Goal: Task Accomplishment & Management: Manage account settings

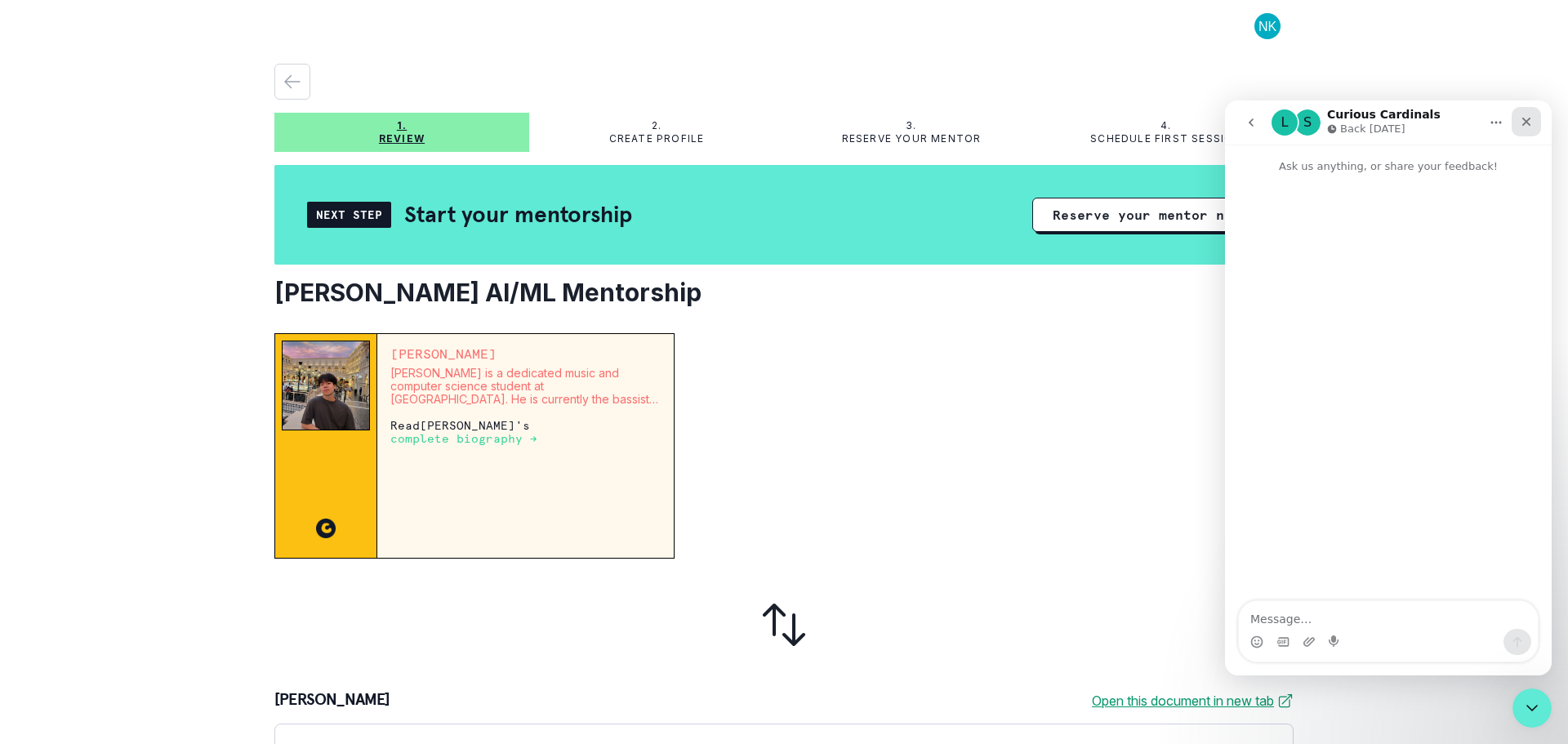
click at [1524, 120] on icon "Close" at bounding box center [1527, 123] width 9 height 9
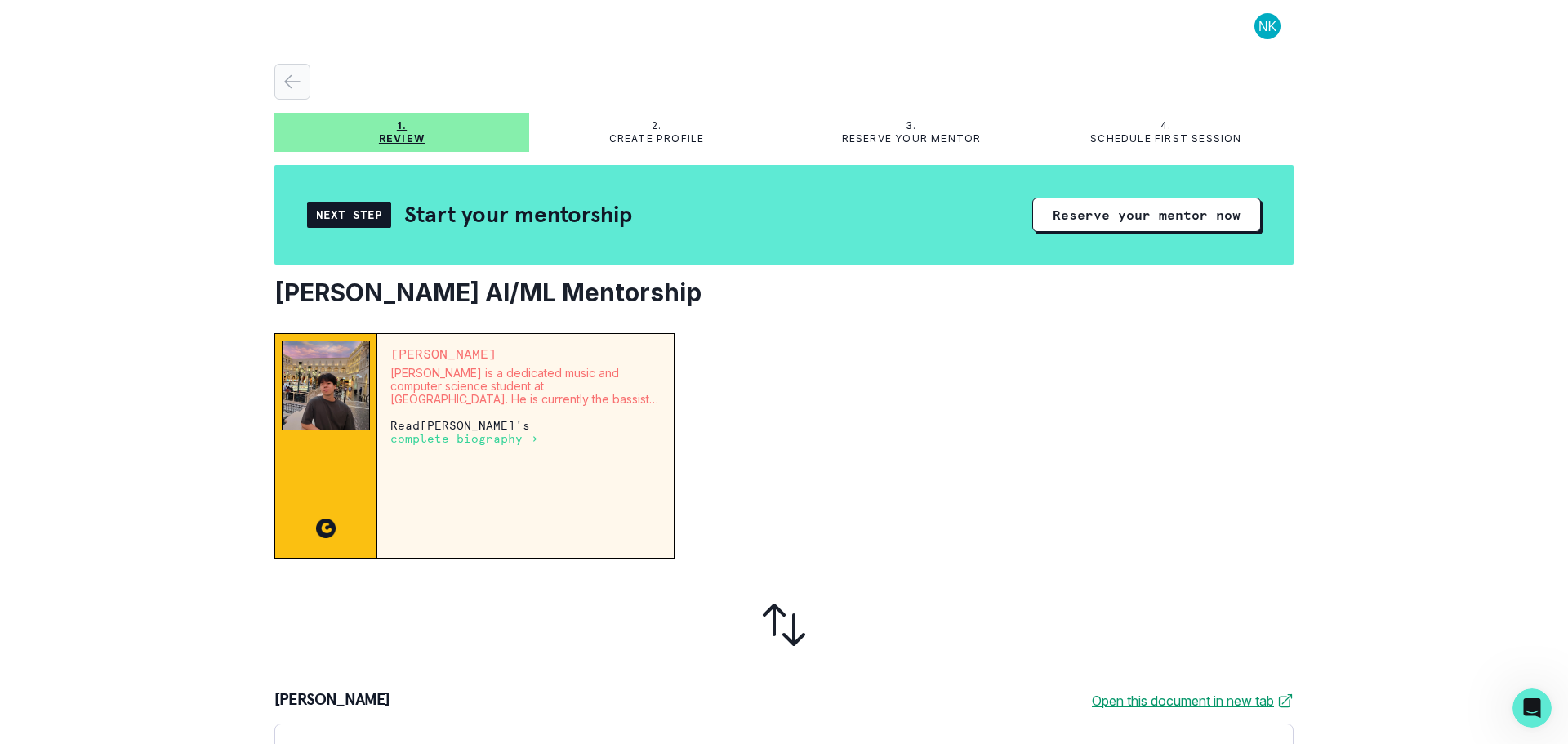
click at [305, 75] on div "button" at bounding box center [292, 81] width 34 height 20
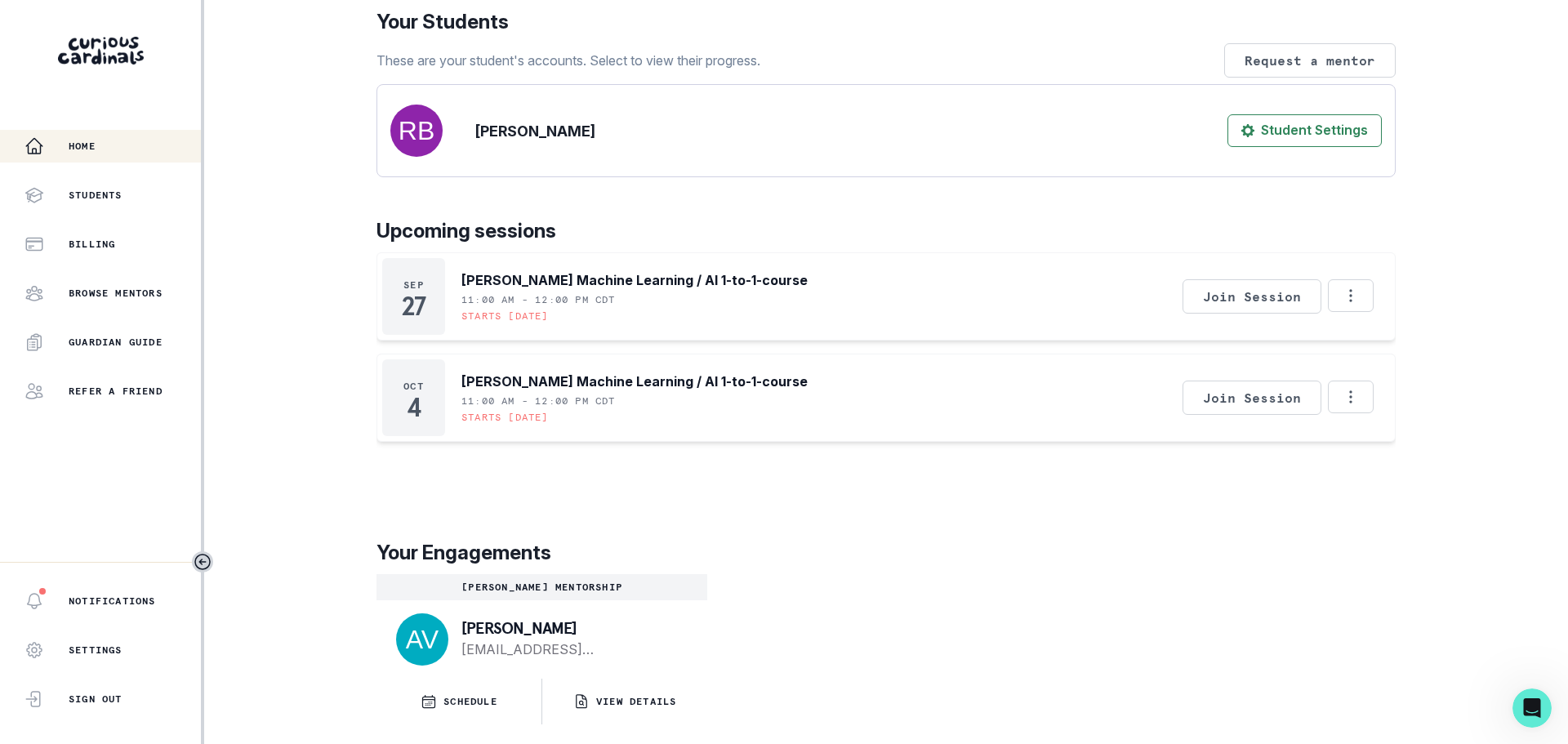
scroll to position [358, 0]
click at [79, 254] on button "Billing" at bounding box center [100, 244] width 201 height 33
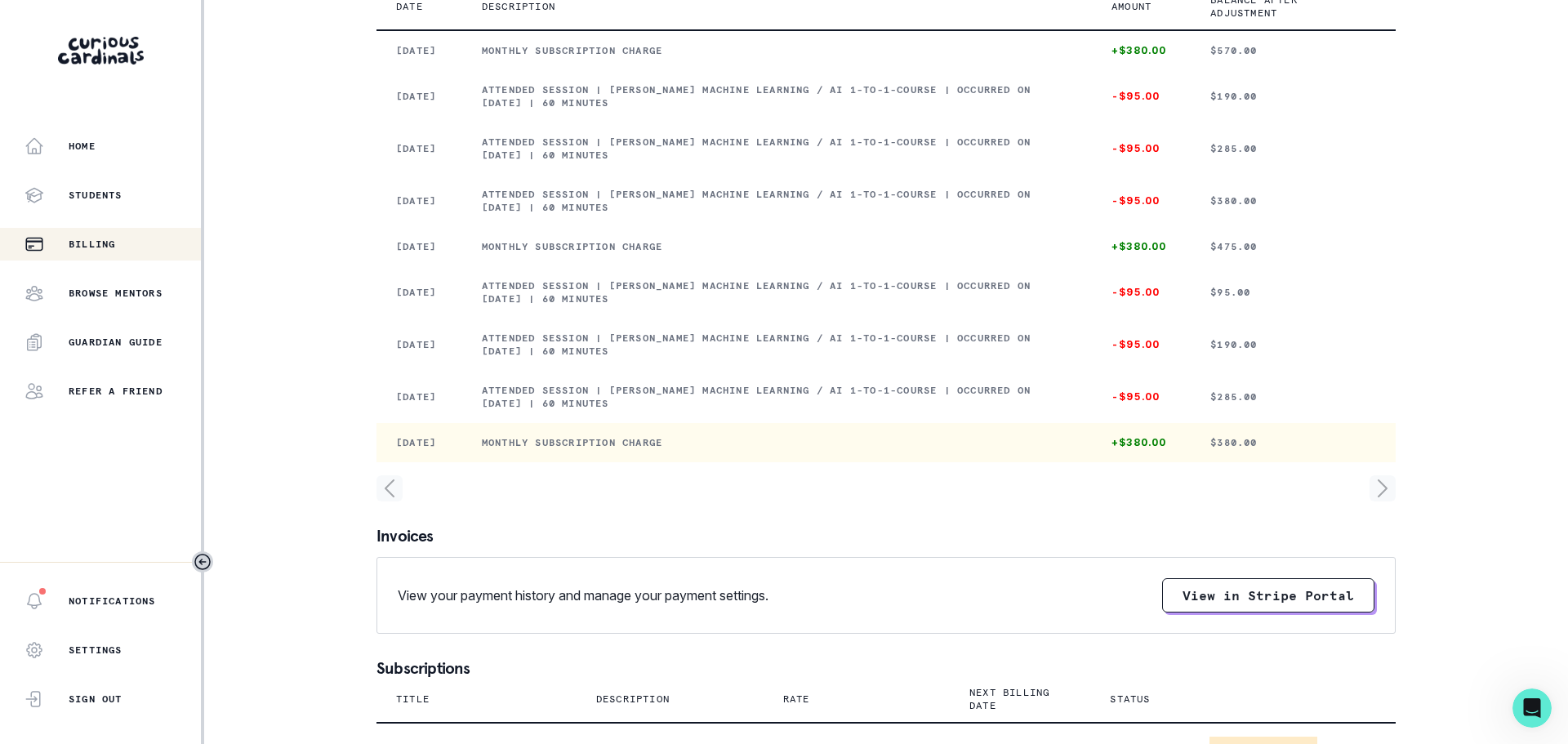
scroll to position [402, 0]
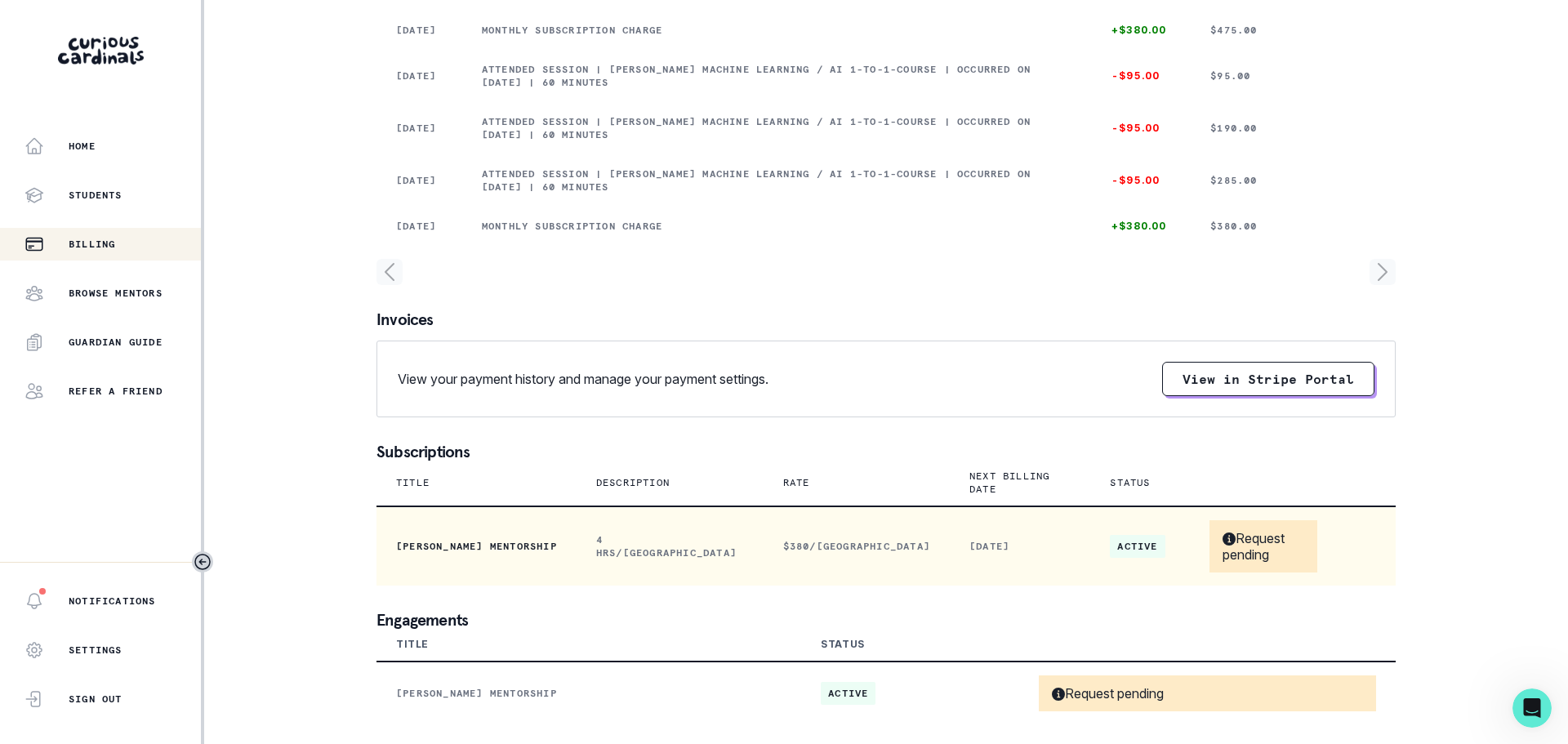
click at [1228, 554] on p "Request pending" at bounding box center [1263, 546] width 81 height 33
click at [1228, 554] on p "Request pending" at bounding box center [1263, 546] width 81 height 33
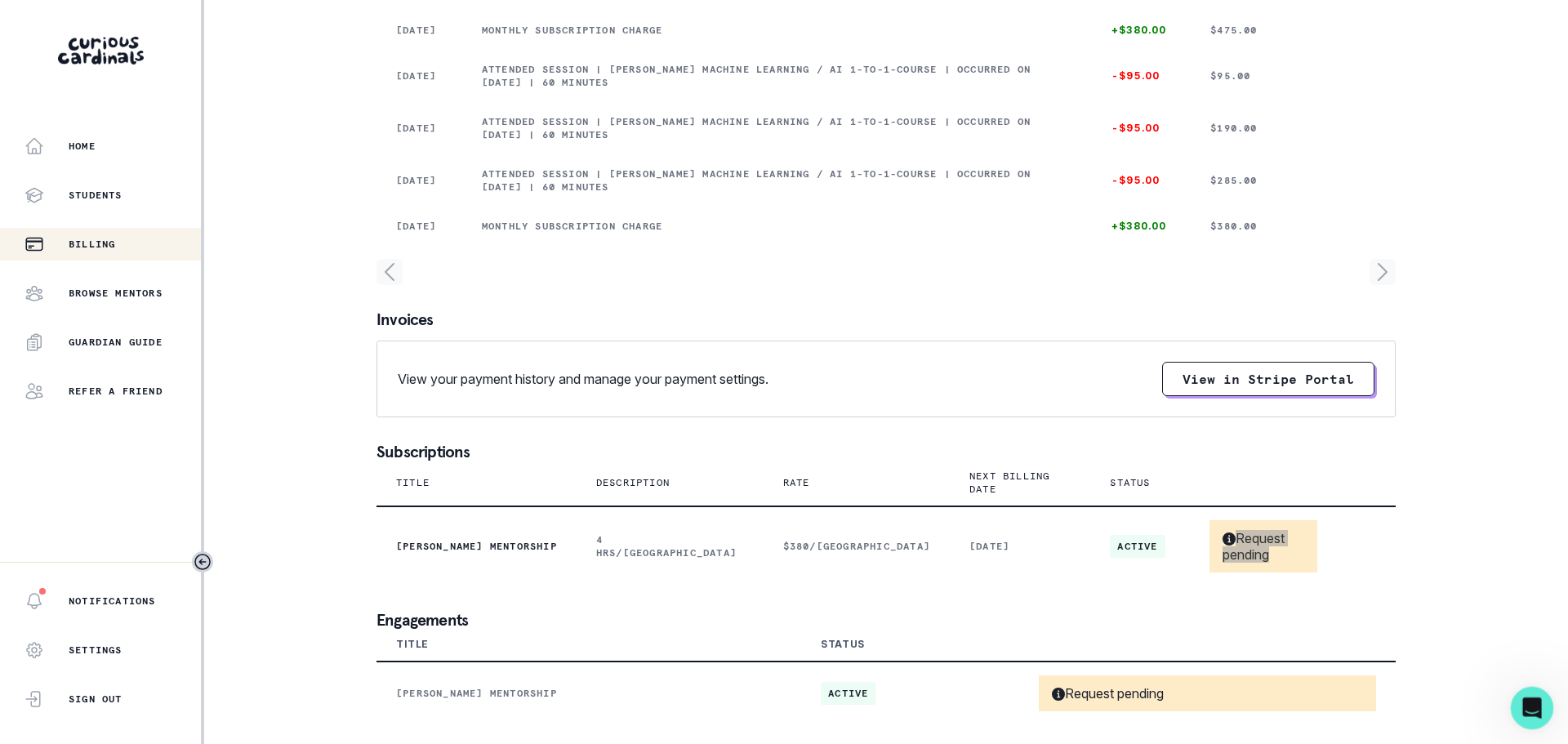
click at [1516, 714] on div "Open Intercom Messenger" at bounding box center [1530, 706] width 54 height 54
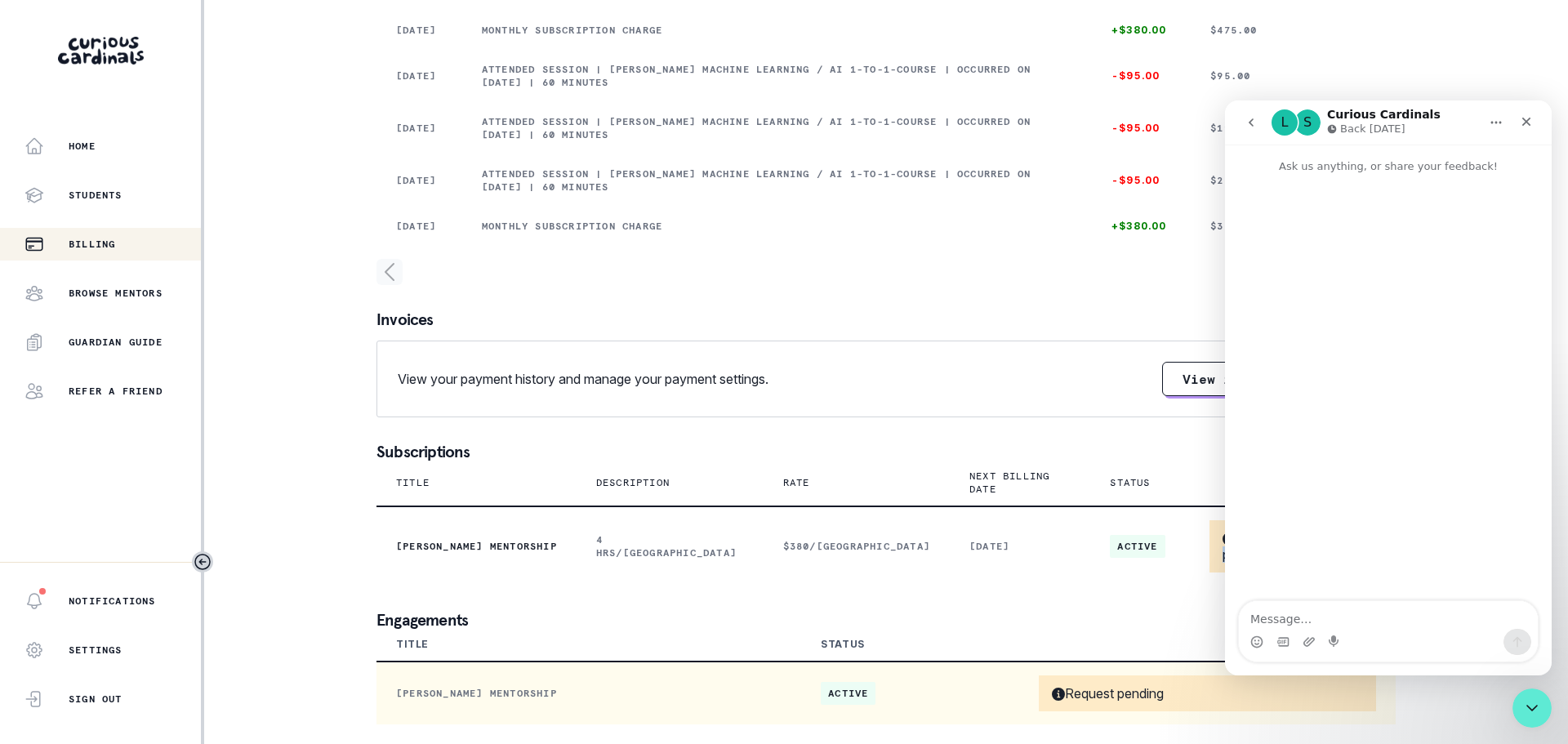
drag, startPoint x: 1181, startPoint y: 687, endPoint x: 1047, endPoint y: 680, distance: 134.2
click at [1047, 680] on div "Request pending" at bounding box center [1207, 694] width 337 height 36
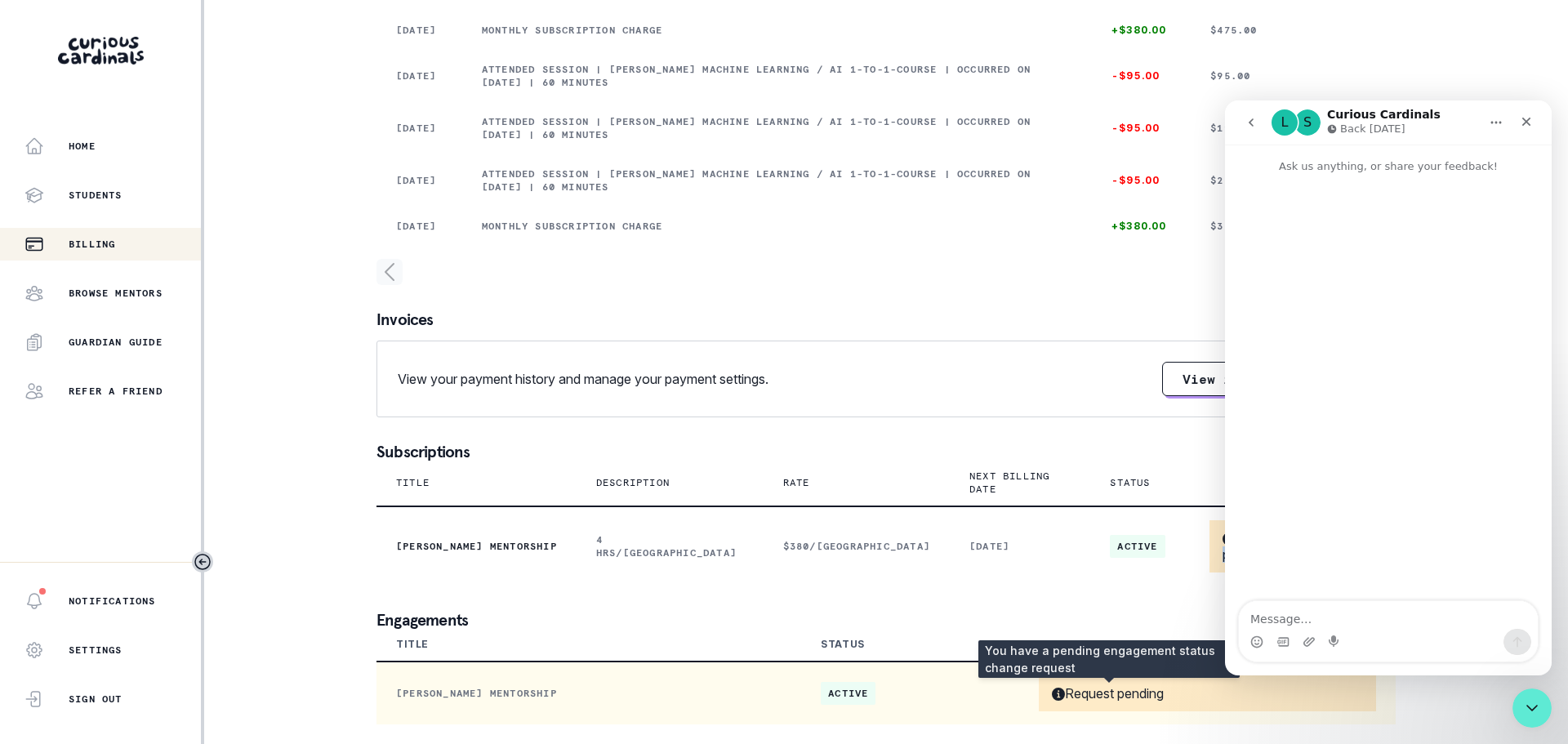
copy p "Request pending"
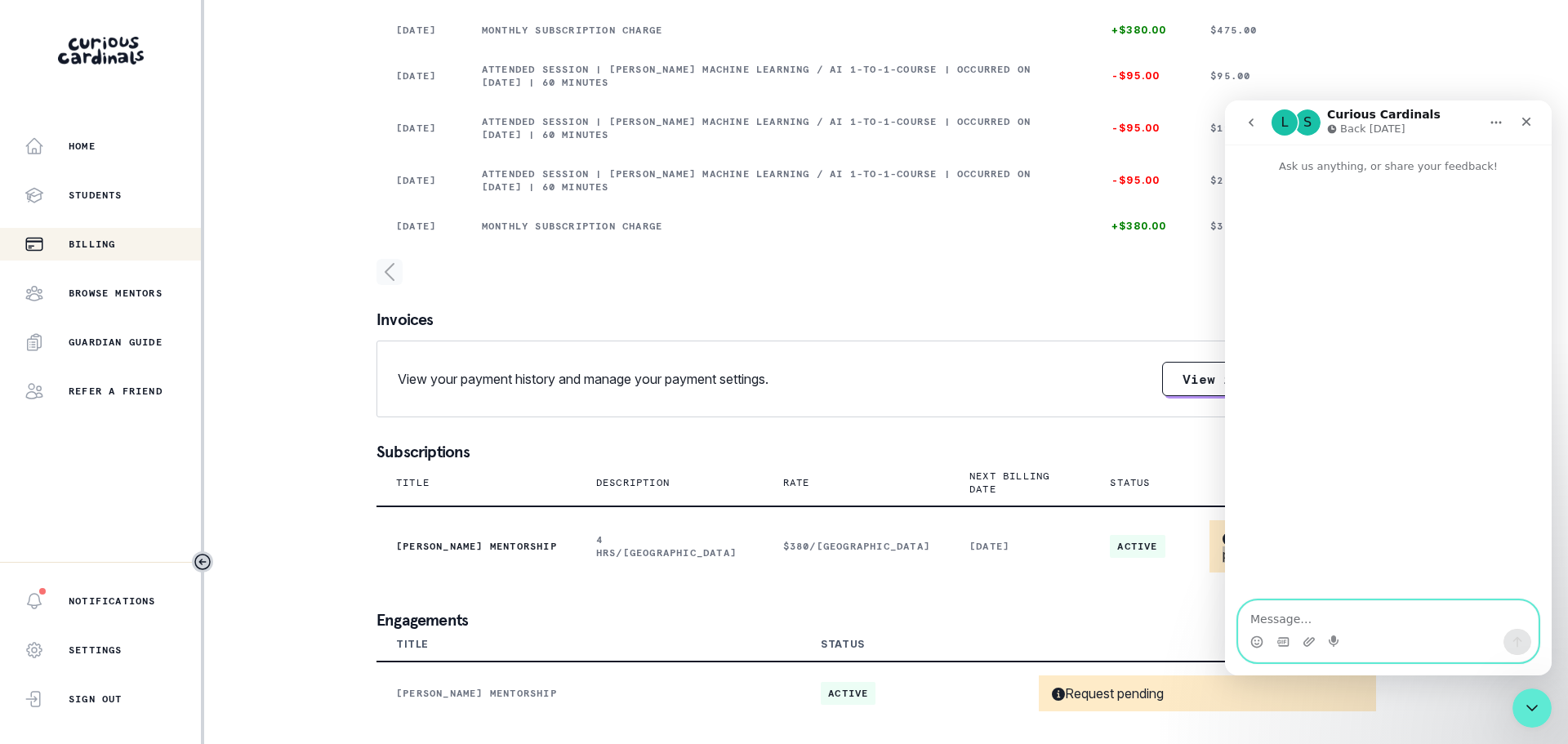
click at [1296, 622] on textarea "Message…" at bounding box center [1388, 615] width 299 height 28
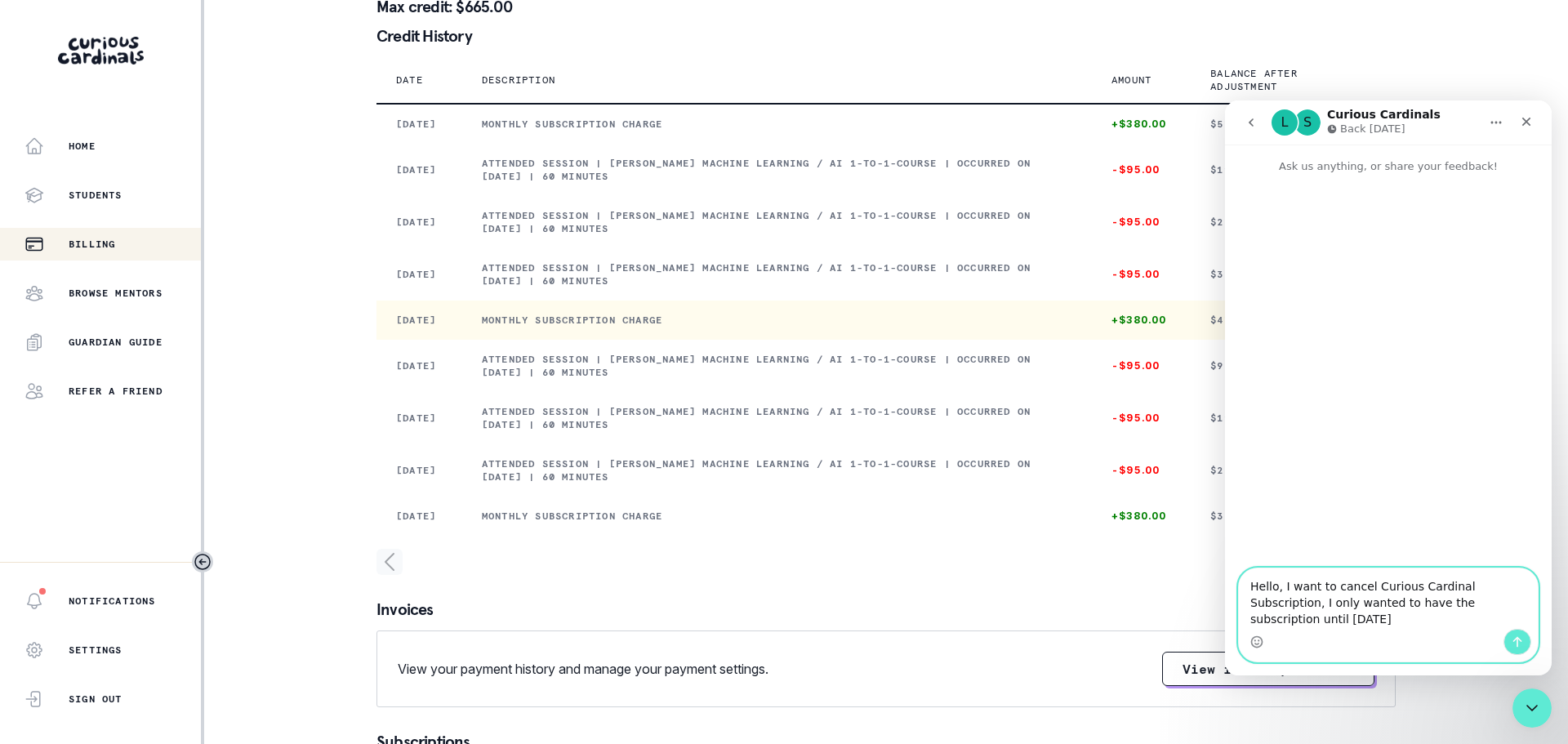
scroll to position [76, 0]
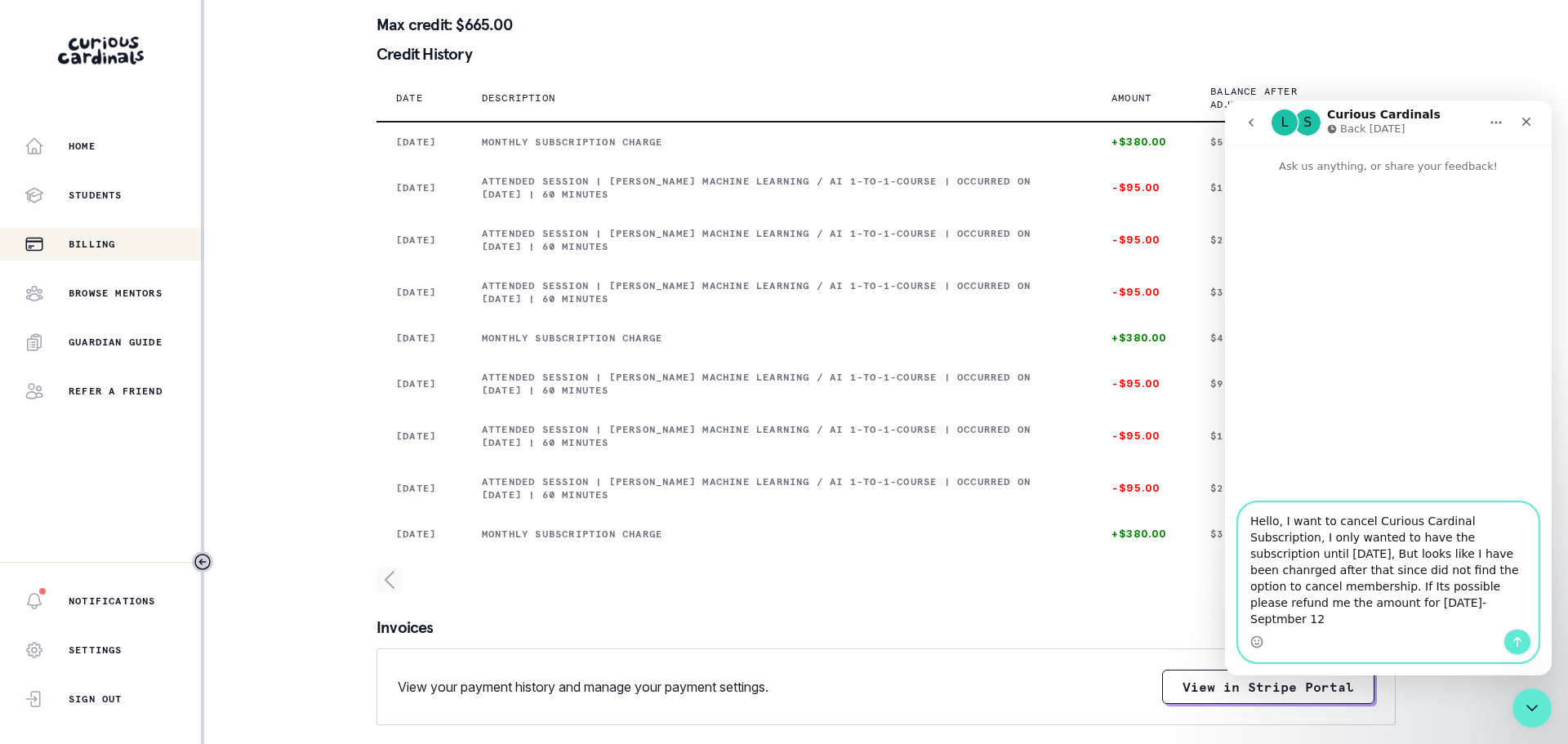
drag, startPoint x: 1342, startPoint y: 616, endPoint x: 1235, endPoint y: 554, distance: 123.7
click at [1235, 554] on div "Hello, I want to cancel Curious Cardinal Subscription, I only wanted to have th…" at bounding box center [1389, 582] width 327 height 160
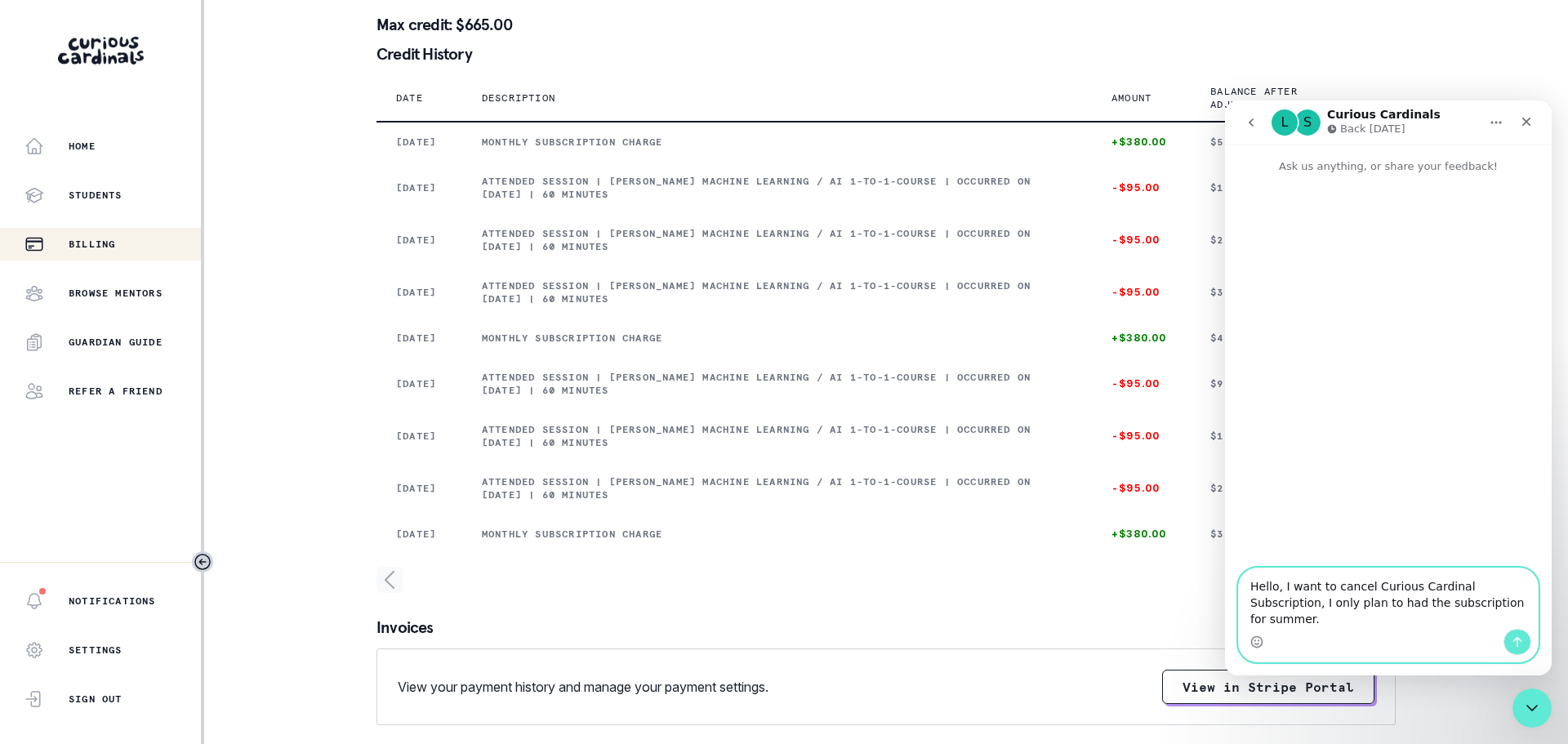
paste textarea "Request pending"
click at [1487, 604] on textarea "Hello, I want to cancel Curious Cardinal Subscription, I only plan to had the s…" at bounding box center [1388, 599] width 299 height 61
drag, startPoint x: 1424, startPoint y: 630, endPoint x: 1241, endPoint y: 564, distance: 194.5
click at [1241, 564] on div "Hello, I want to cancel Curious Cardinal Subscription, I only plan to had the s…" at bounding box center [1388, 607] width 299 height 109
copy pre "Hello, I want to cancel Curious Cardinal Subscription, I only plan to had the s…"
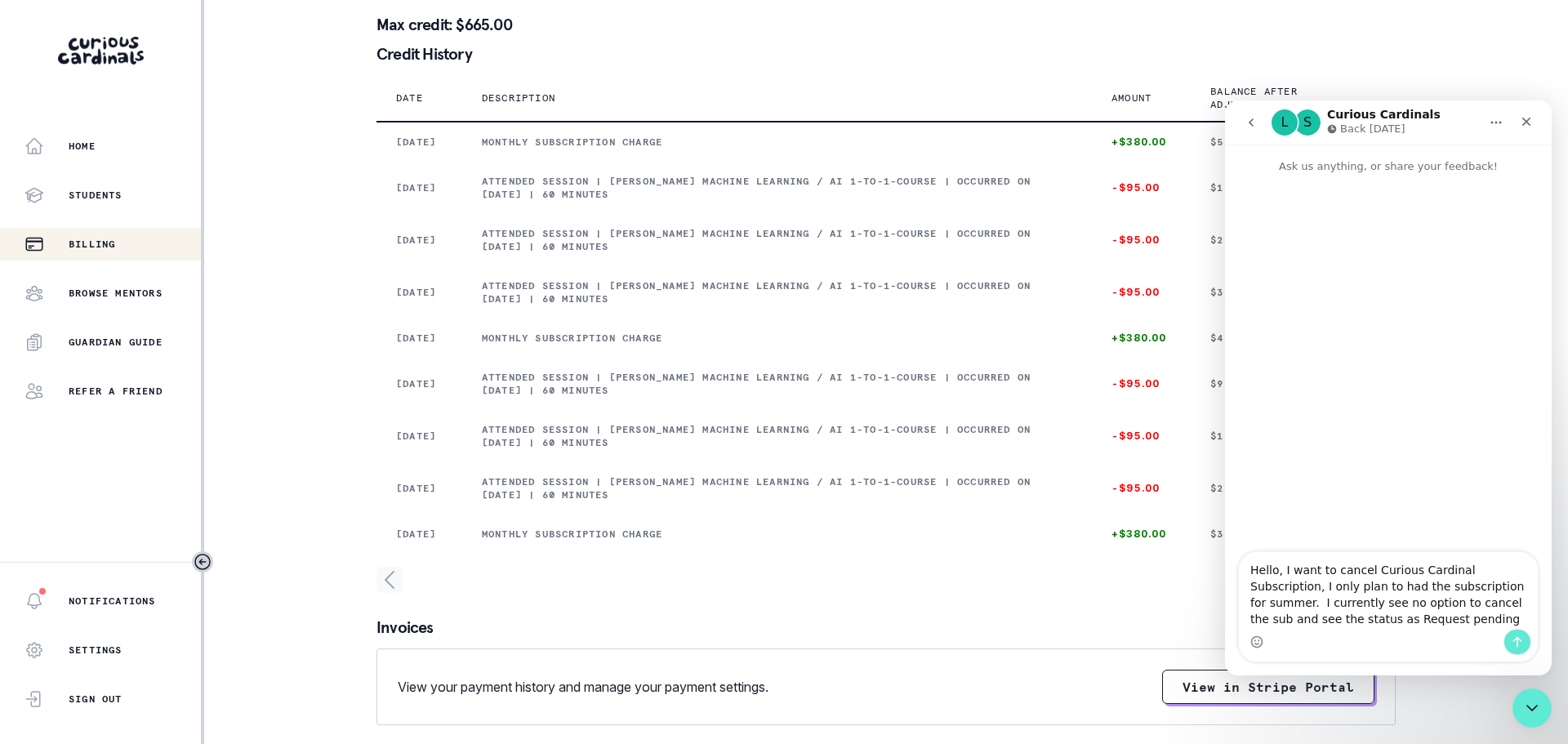
click at [1397, 623] on textarea "Hello, I want to cancel Curious Cardinal Subscription, I only plan to had the s…" at bounding box center [1388, 591] width 299 height 77
drag, startPoint x: 1420, startPoint y: 619, endPoint x: 1120, endPoint y: 526, distance: 314.1
click at [1226, 526] on html "L S Curious Cardinals Back [DATE] Ask us anything, or share your feedback! Hell…" at bounding box center [1389, 387] width 327 height 575
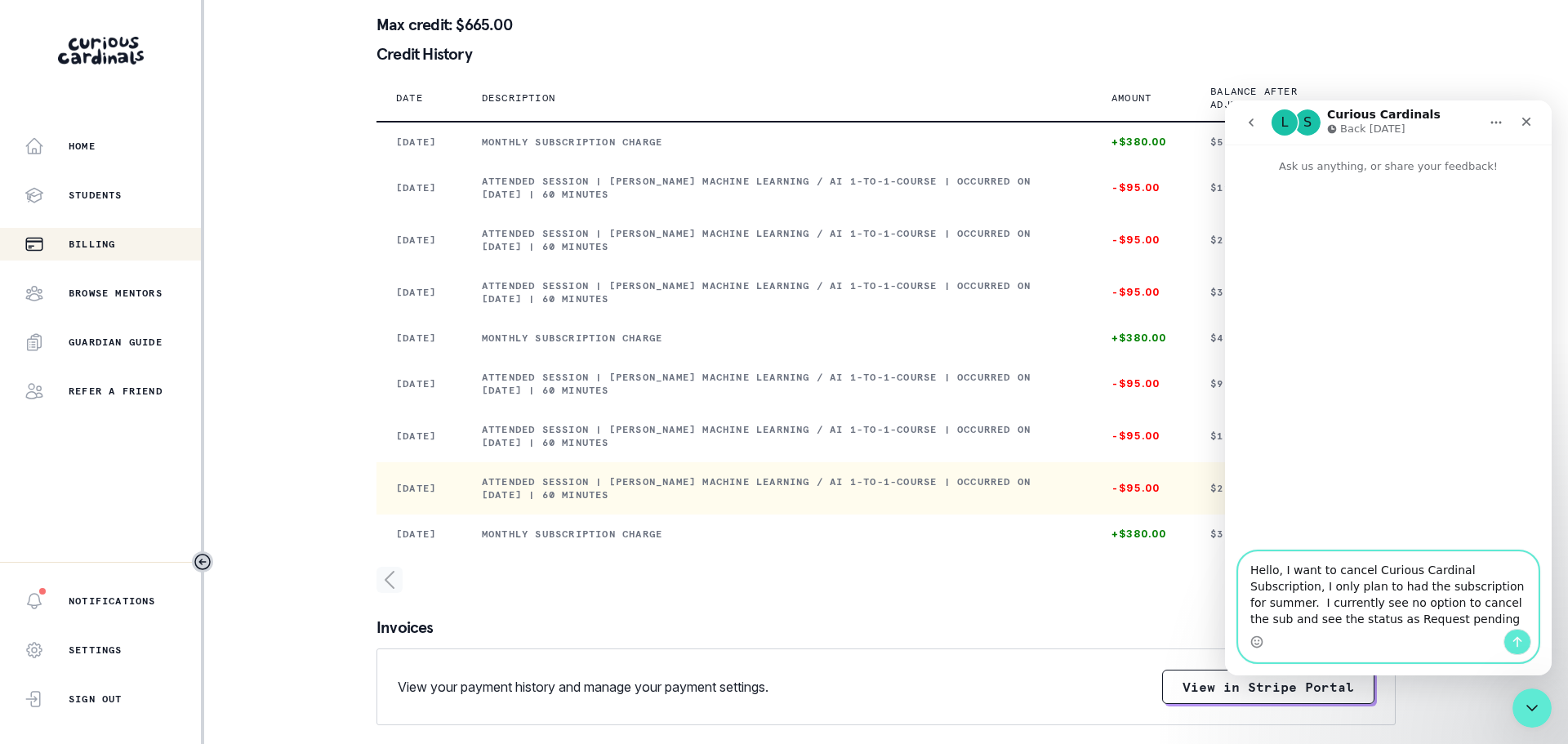
paste textarea "I would like to cancel my Curious Cardinals subscription. I only intended to ke…"
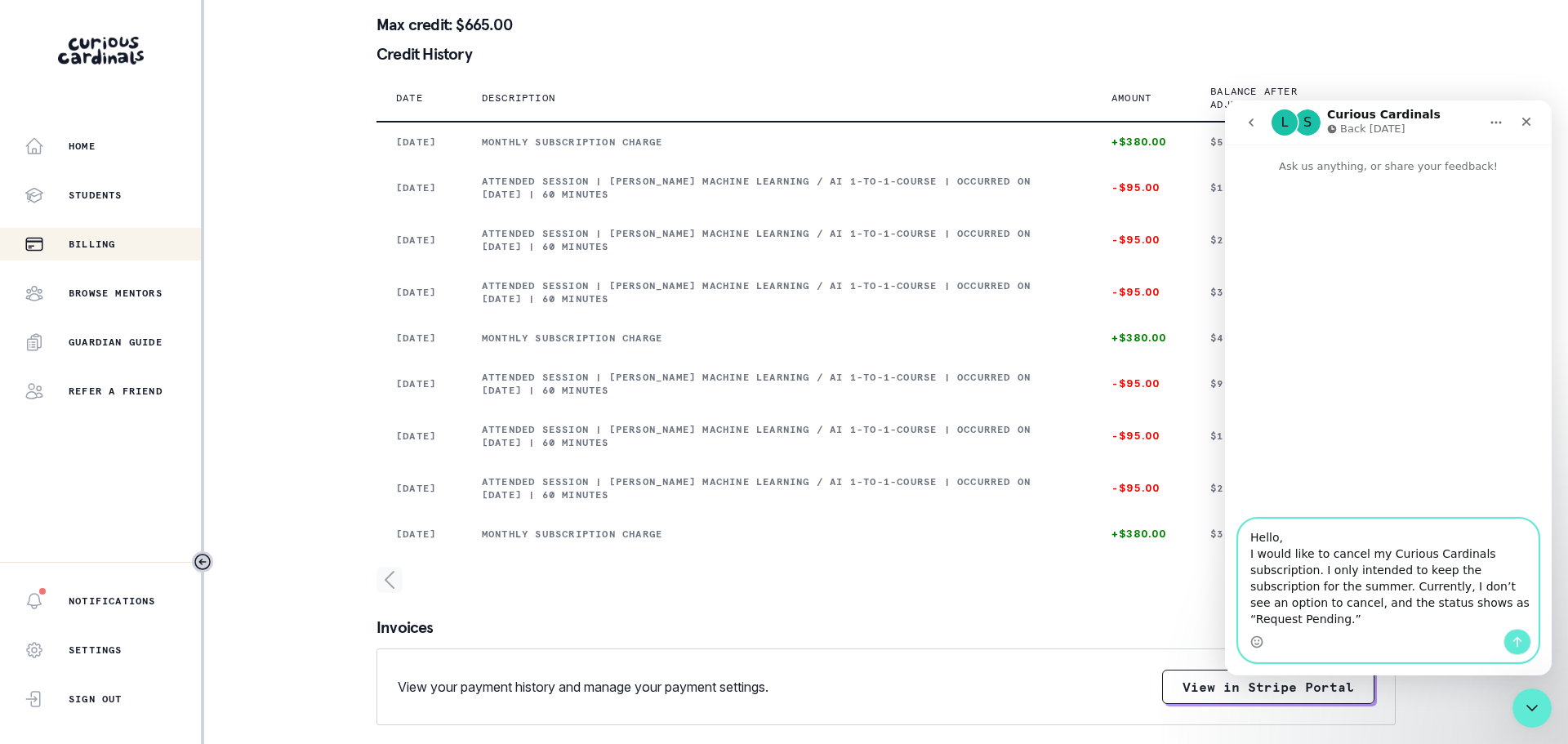
type textarea "Hello, I would like to cancel my Curious Cardinals subscription. I only intende…"
click at [1524, 642] on button "Send a message…" at bounding box center [1517, 642] width 28 height 26
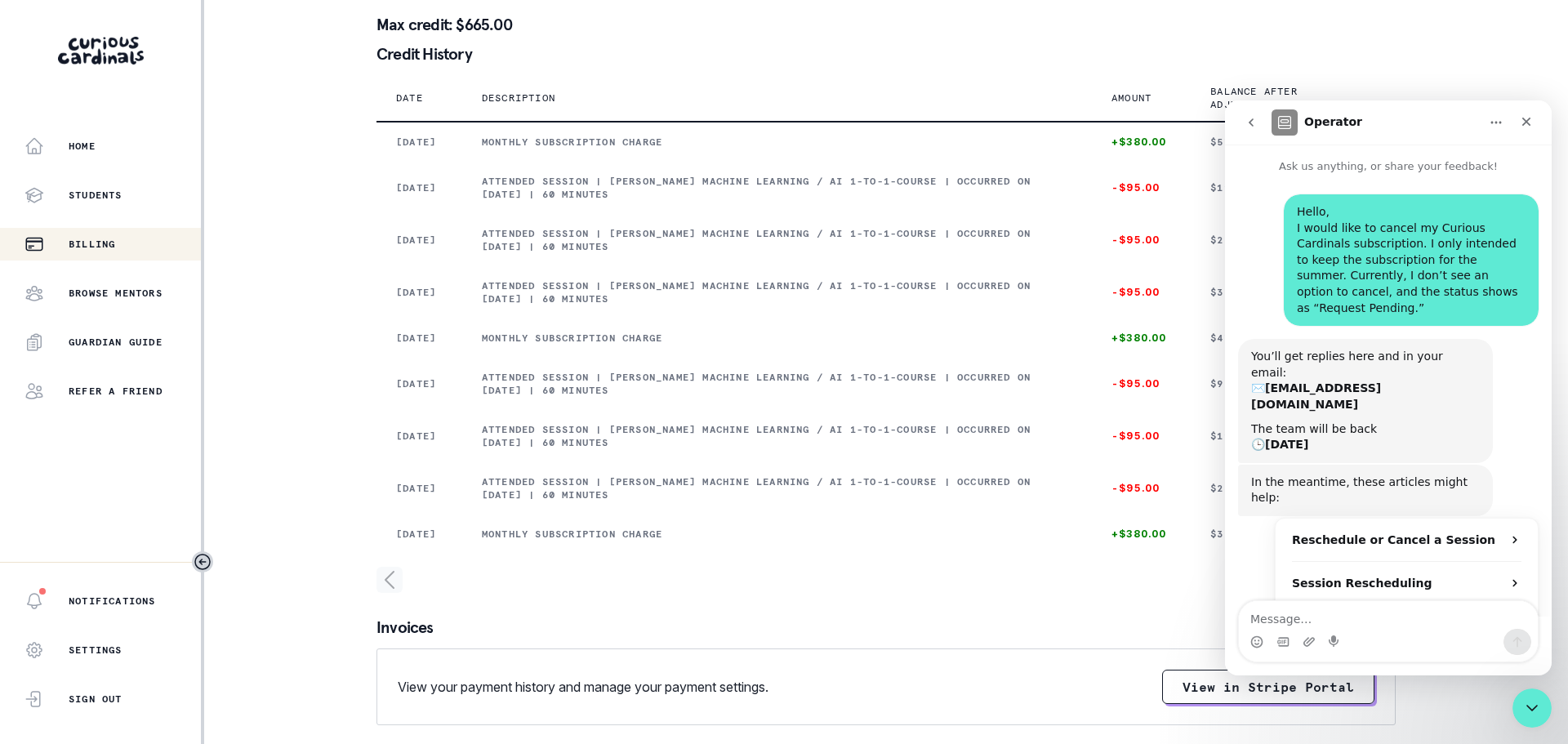
scroll to position [42, 0]
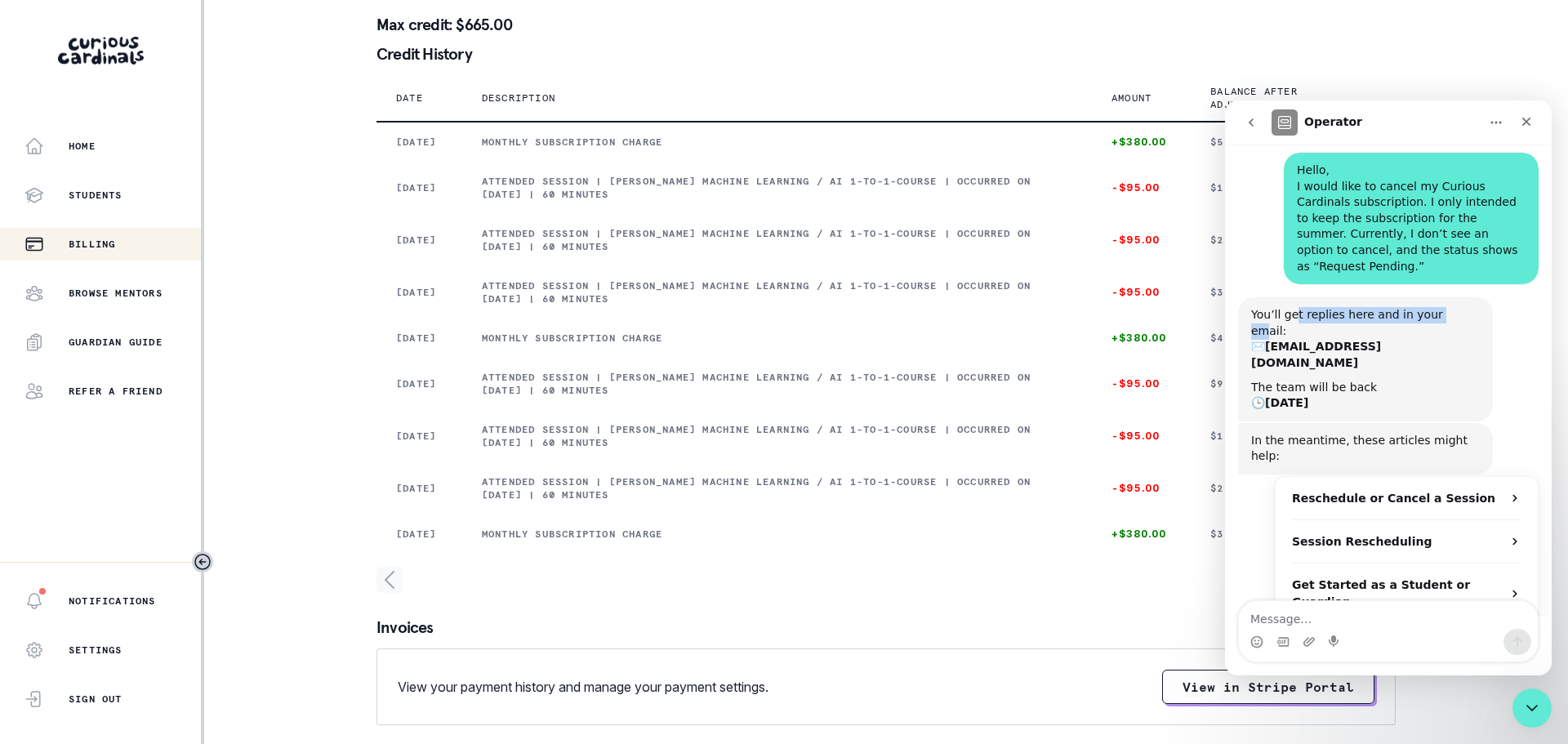
drag, startPoint x: 1294, startPoint y: 298, endPoint x: 1439, endPoint y: 297, distance: 145.0
click at [1439, 308] on div "You’ll get replies here and in your email: ✉️ [EMAIL_ADDRESS][DOMAIN_NAME]" at bounding box center [1366, 339] width 229 height 63
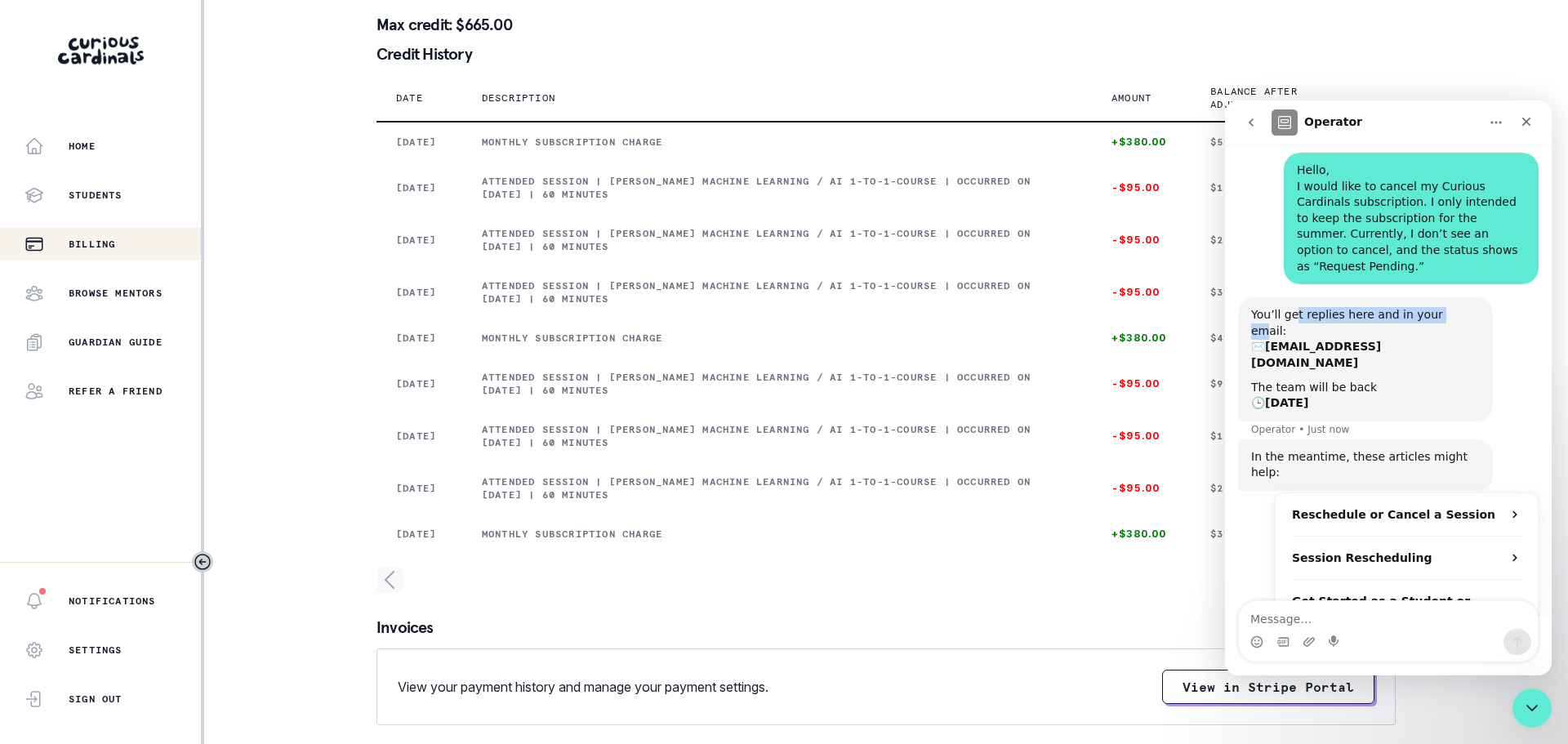
scroll to position [58, 0]
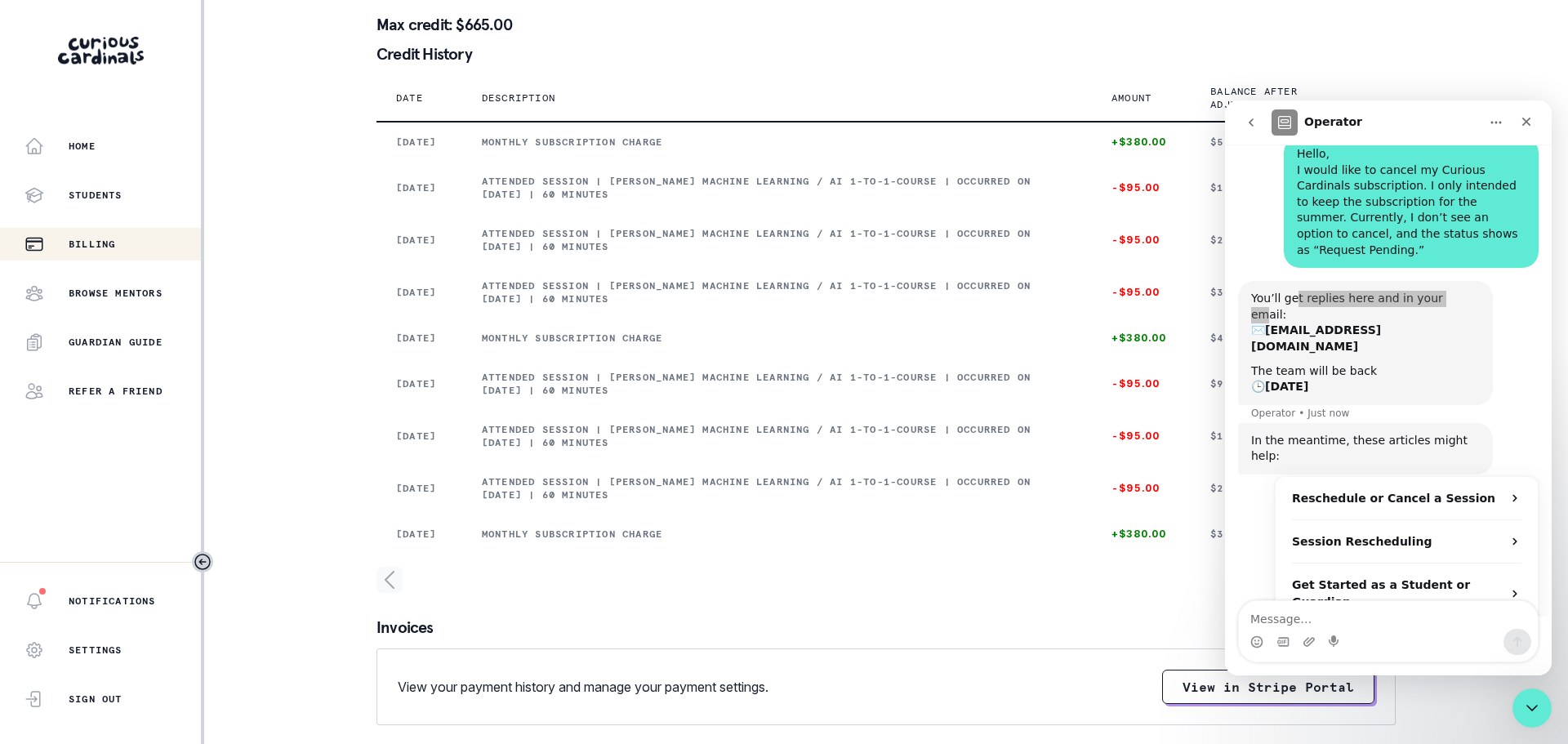
click at [1126, 620] on div at bounding box center [886, 605] width 1019 height 26
click at [1536, 121] on div "Close" at bounding box center [1526, 122] width 30 height 30
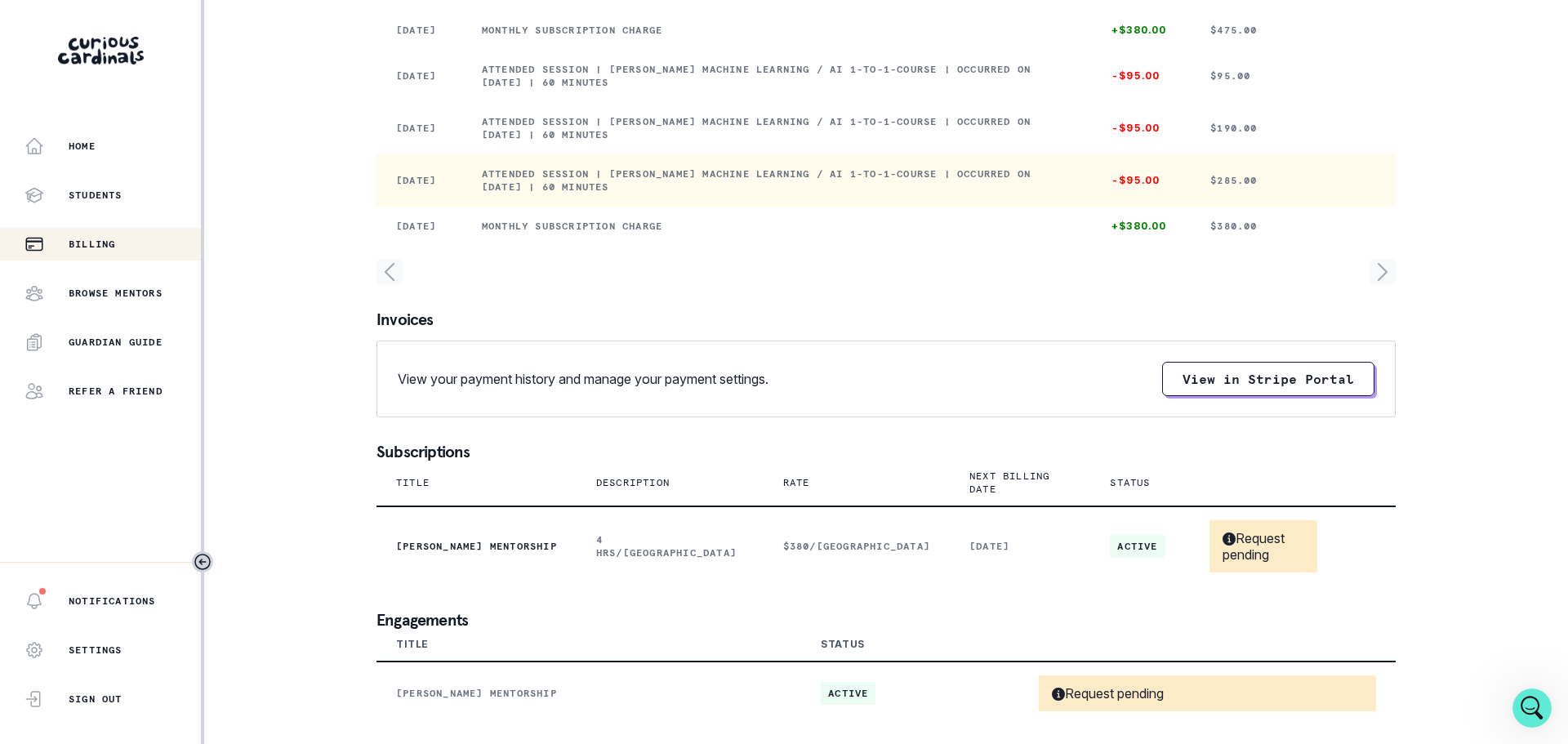
scroll to position [402, 0]
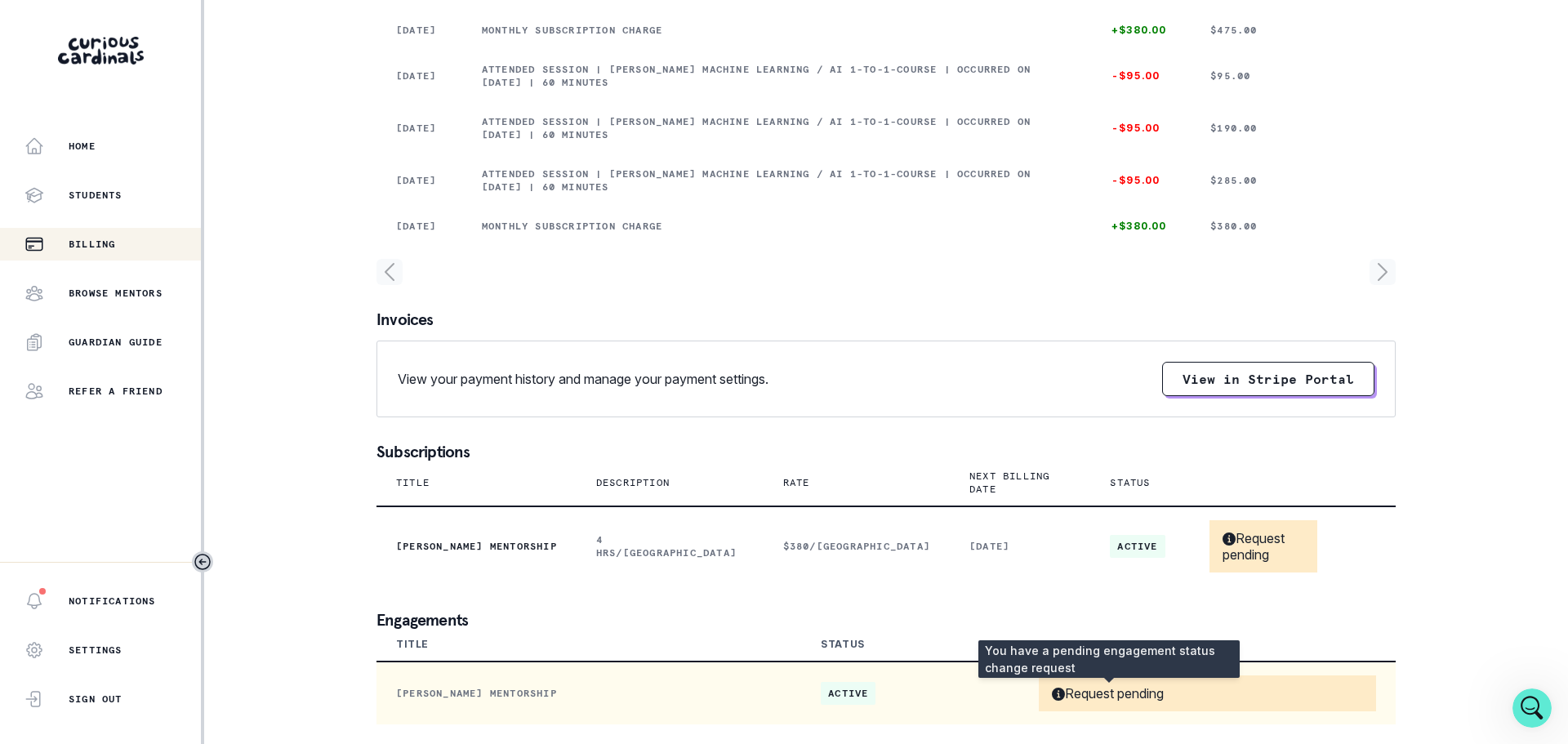
click at [1096, 690] on p "Request pending" at bounding box center [1108, 694] width 112 height 16
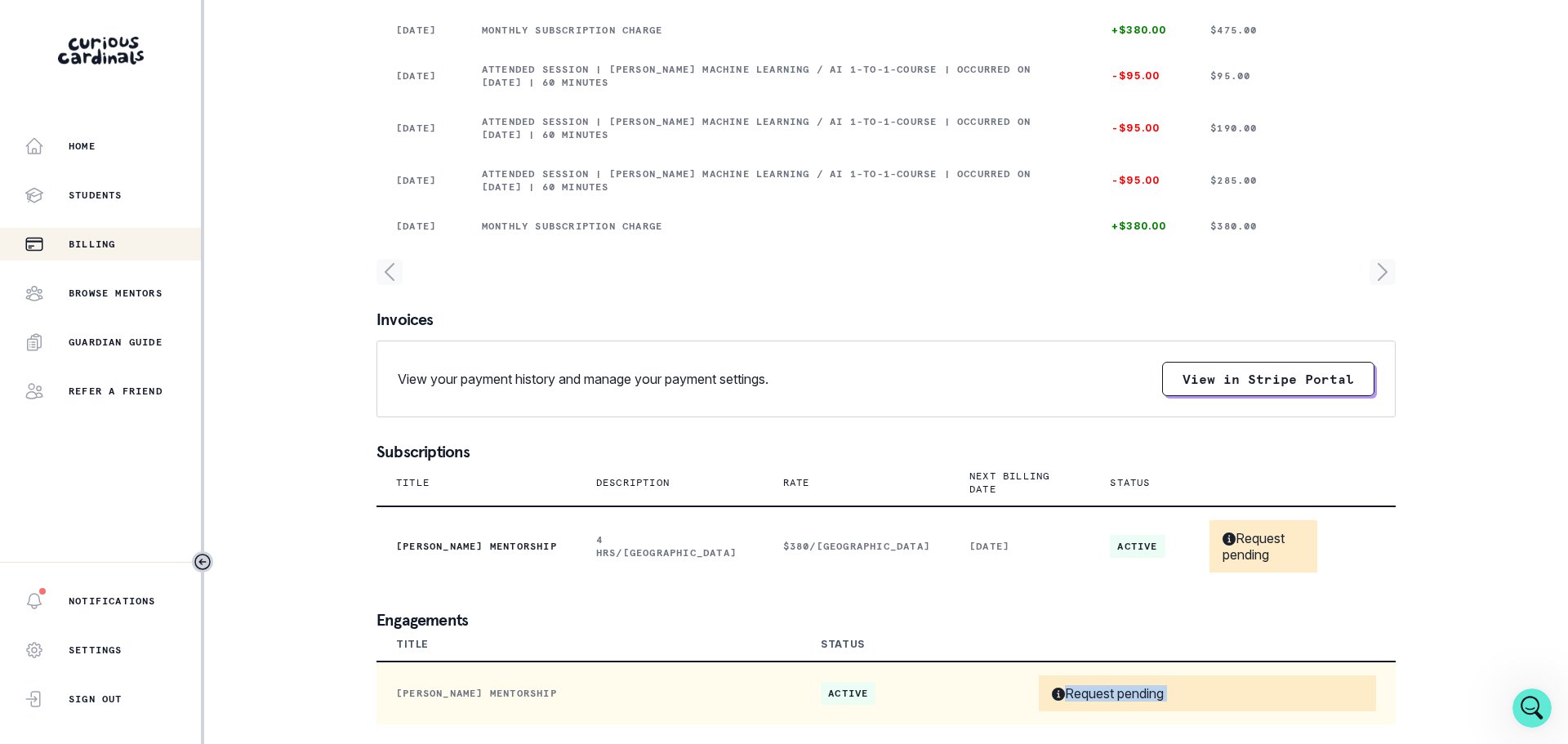
click at [1096, 690] on p "Request pending" at bounding box center [1108, 694] width 112 height 16
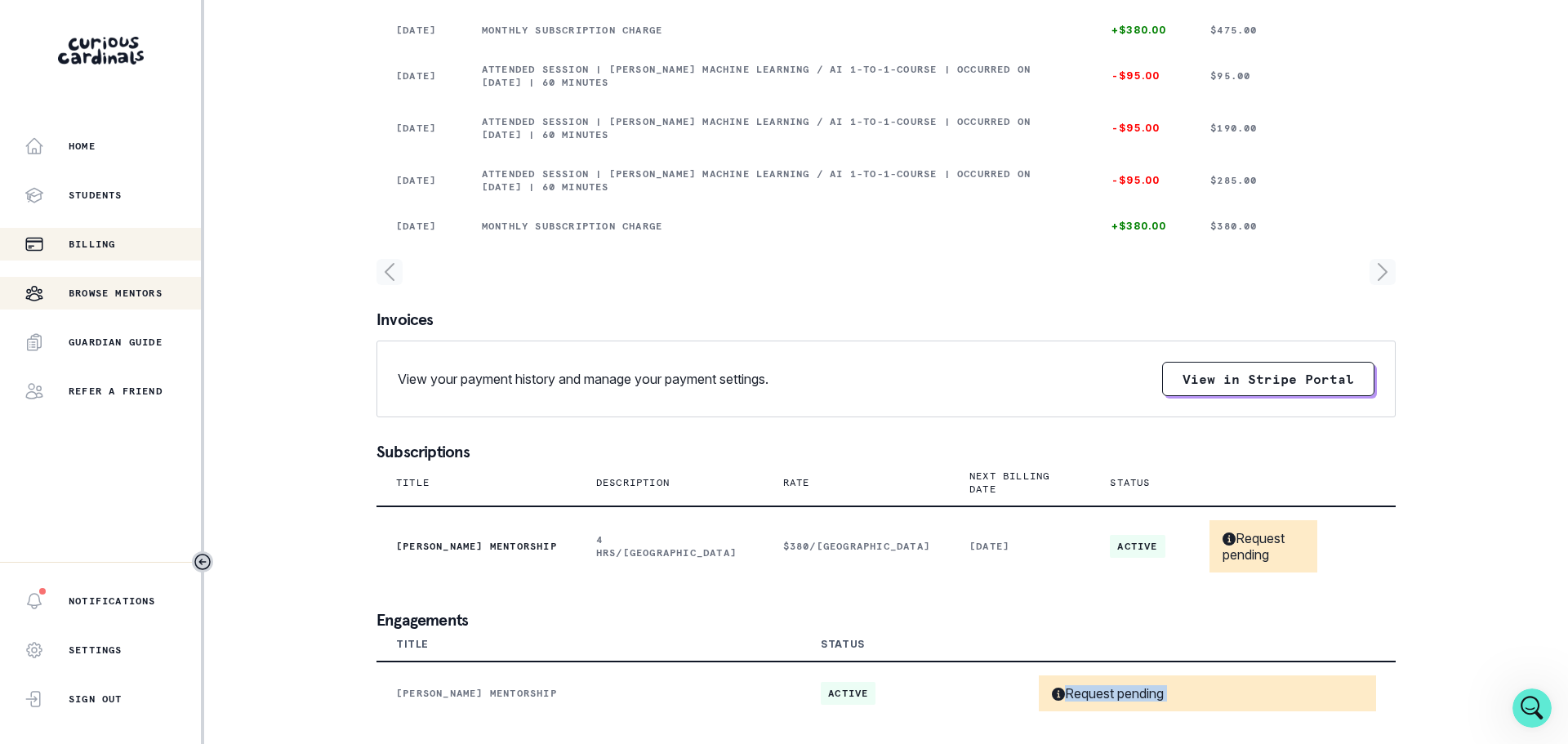
click at [138, 285] on div "Browse Mentors" at bounding box center [112, 293] width 176 height 20
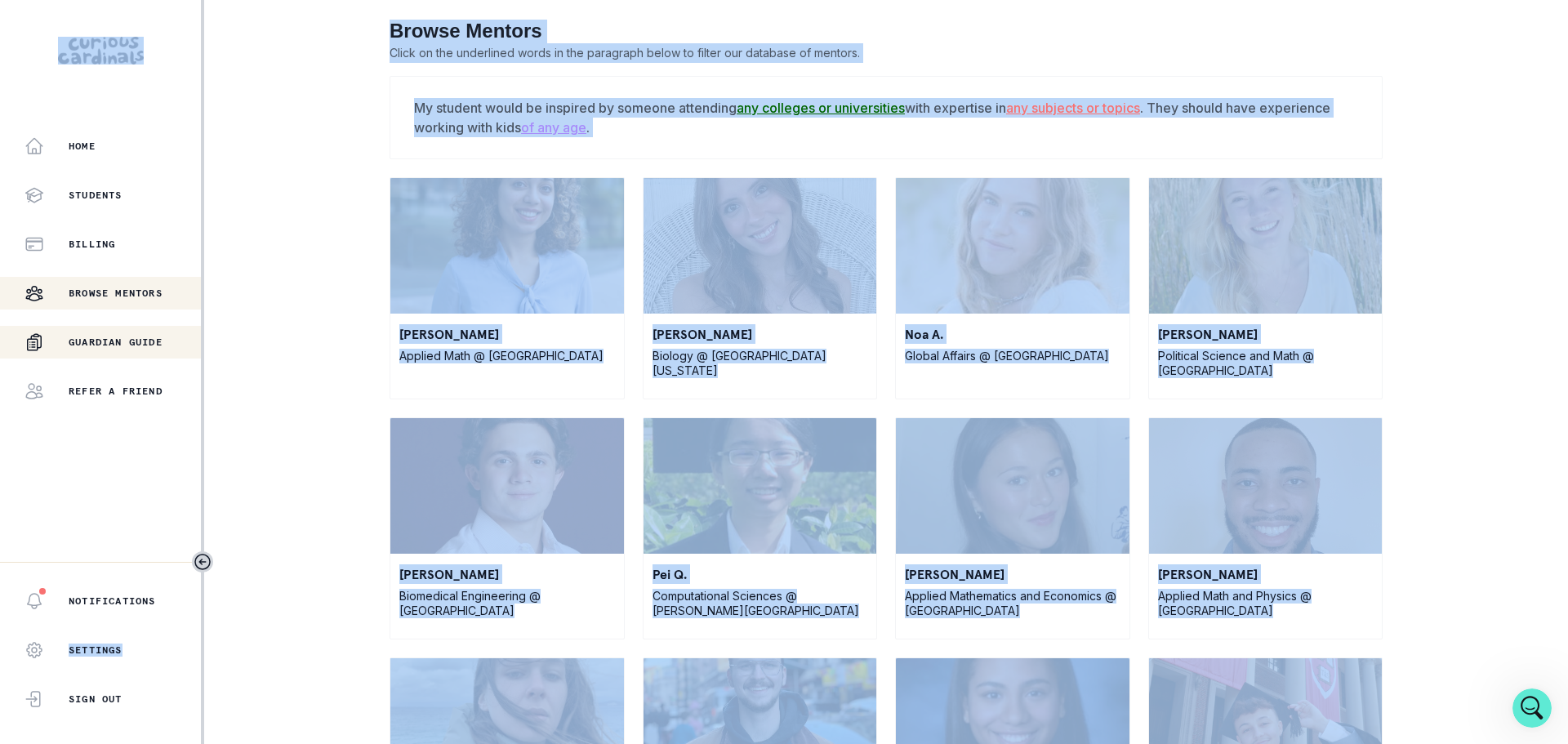
click at [107, 337] on p "Guardian Guide" at bounding box center [115, 342] width 94 height 13
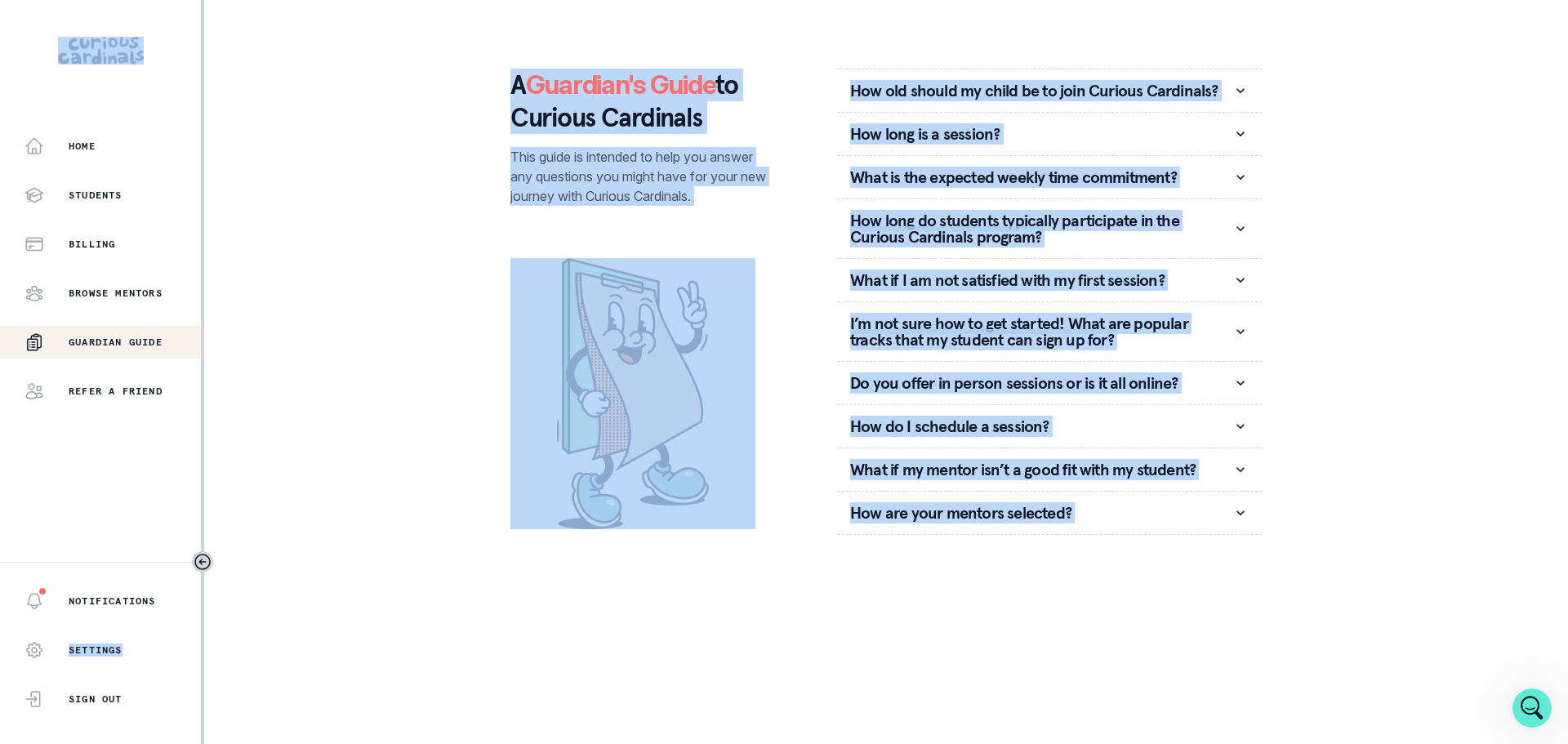
click at [350, 375] on div "Home Students Billing Browse Mentors Guardian Guide Refer a friend Notification…" at bounding box center [784, 372] width 1568 height 744
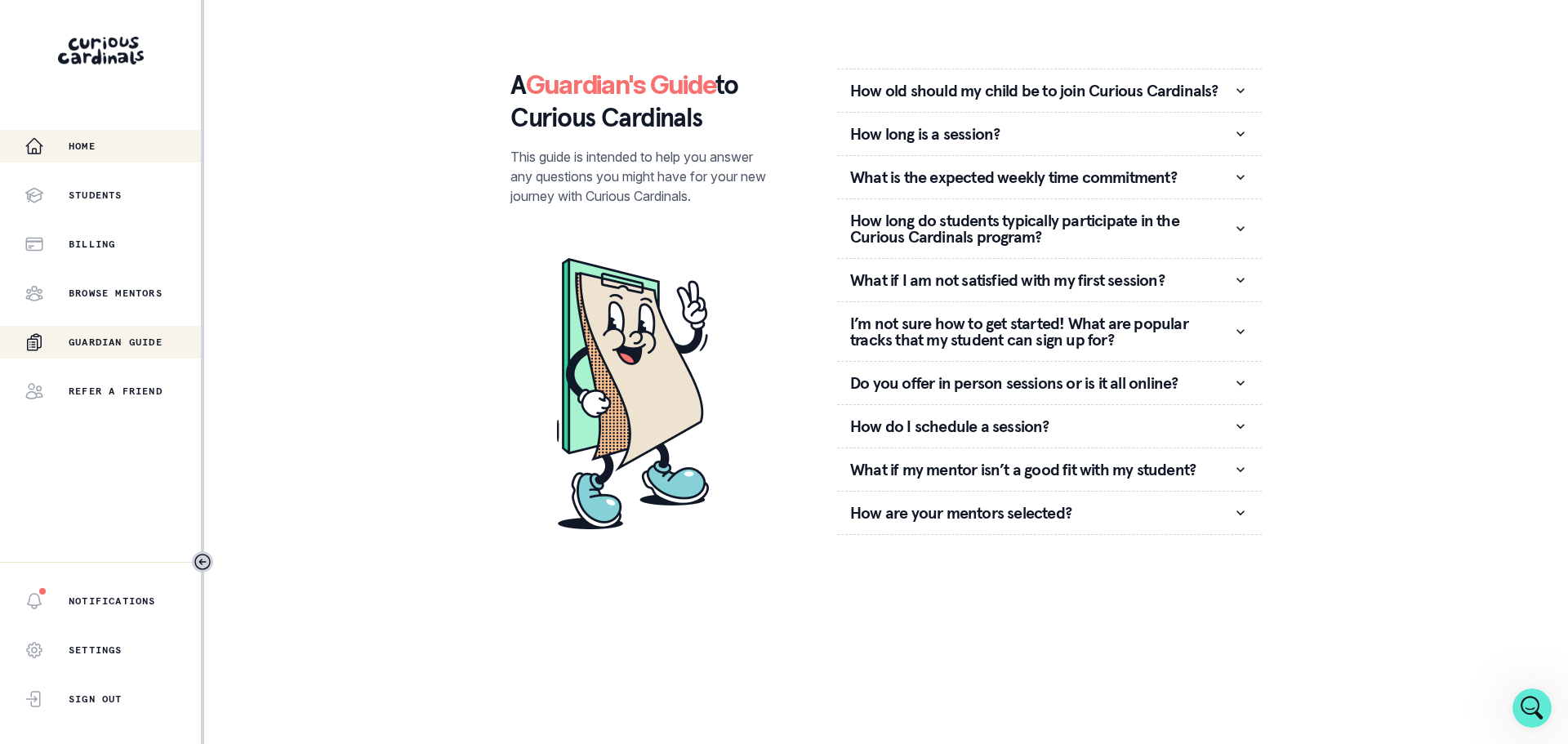
click at [91, 155] on div "Home" at bounding box center [112, 147] width 176 height 20
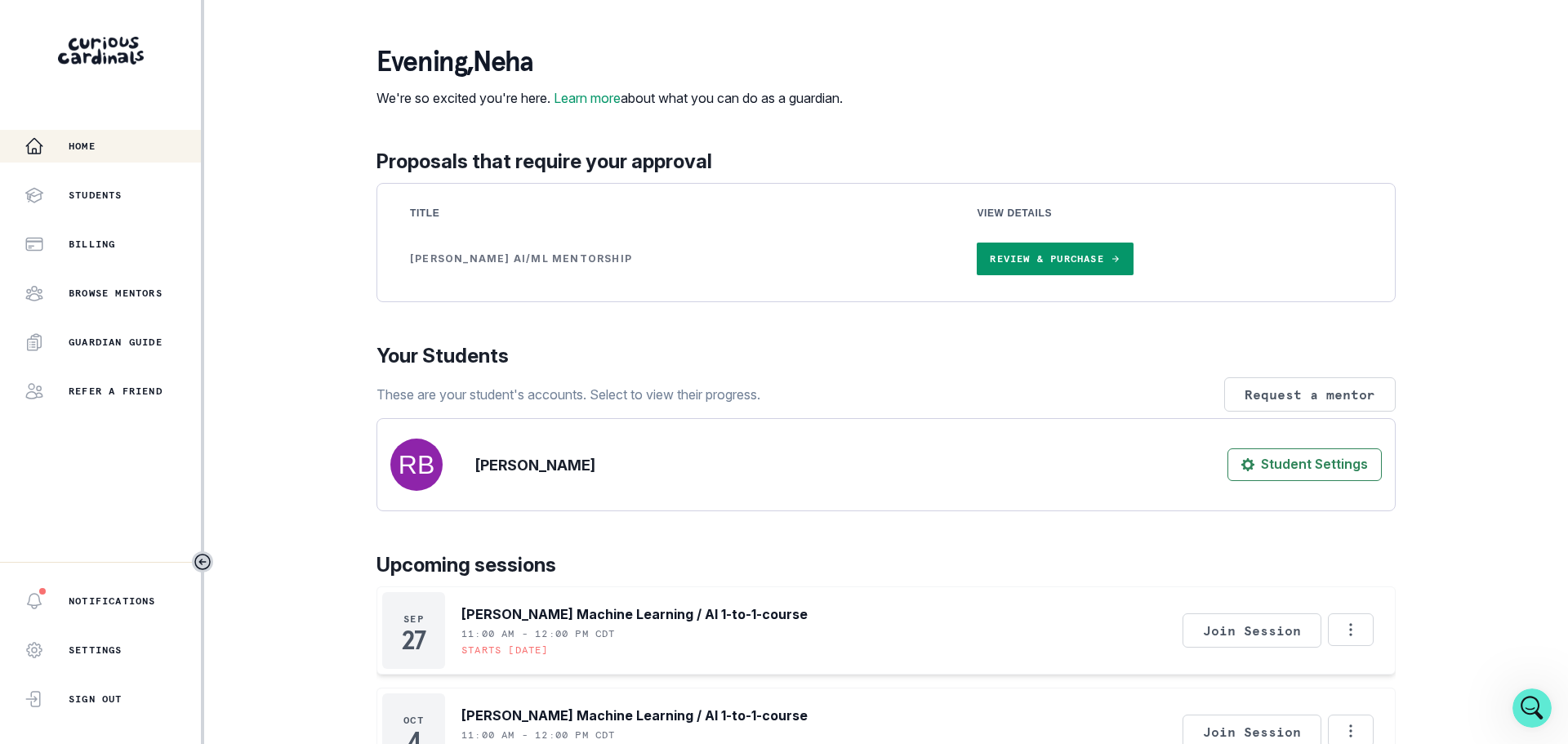
click at [101, 155] on div "Home" at bounding box center [112, 147] width 176 height 20
click at [123, 609] on div "Notifications" at bounding box center [112, 602] width 176 height 20
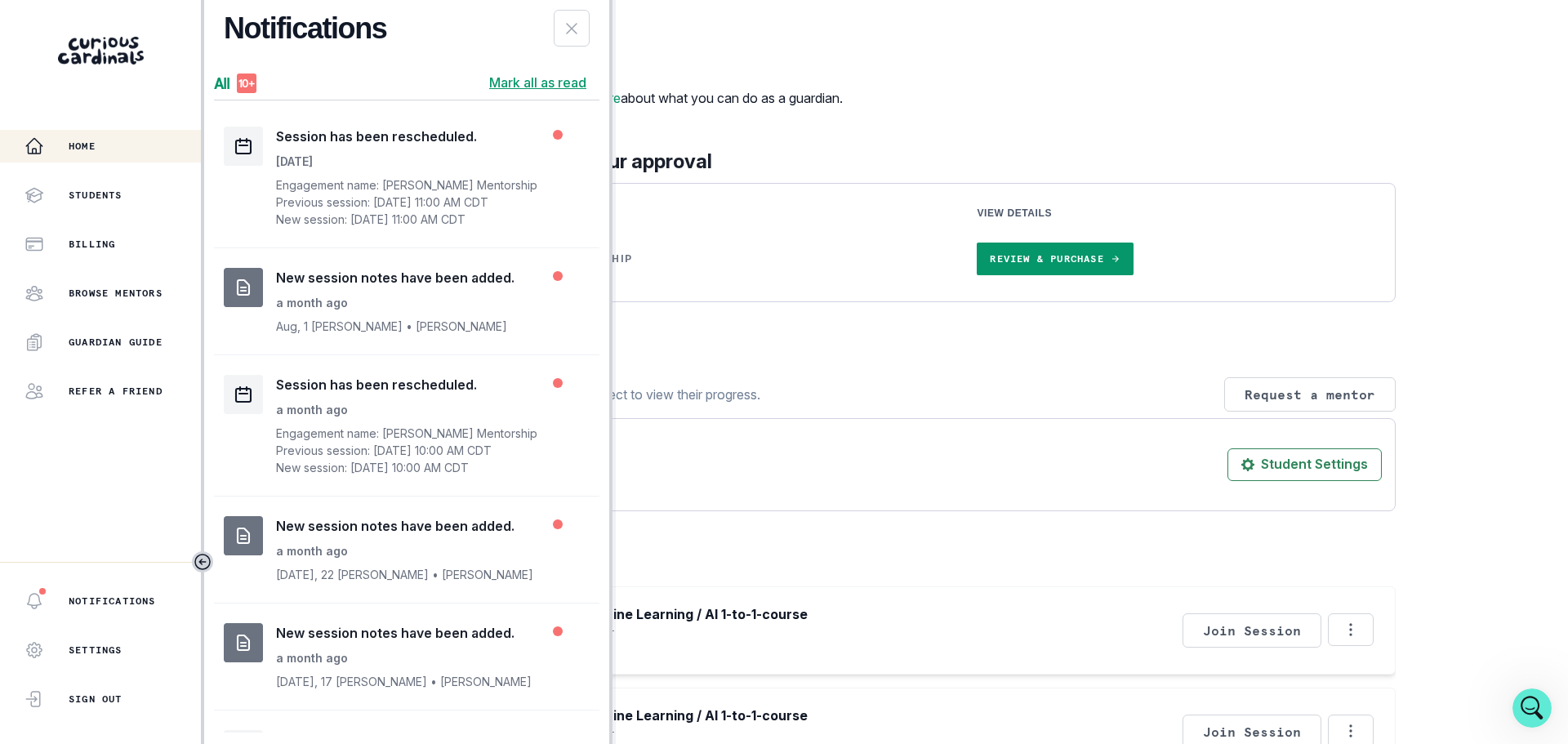
click at [1048, 65] on div "evening , [PERSON_NAME] We're so excited you're here. Learn more about what you…" at bounding box center [886, 76] width 1019 height 62
click at [1030, 108] on div "evening , [PERSON_NAME] We're so excited you're here. Learn more about what you…" at bounding box center [886, 76] width 1019 height 62
click at [584, 29] on button "Close Notifications Panel" at bounding box center [572, 28] width 36 height 37
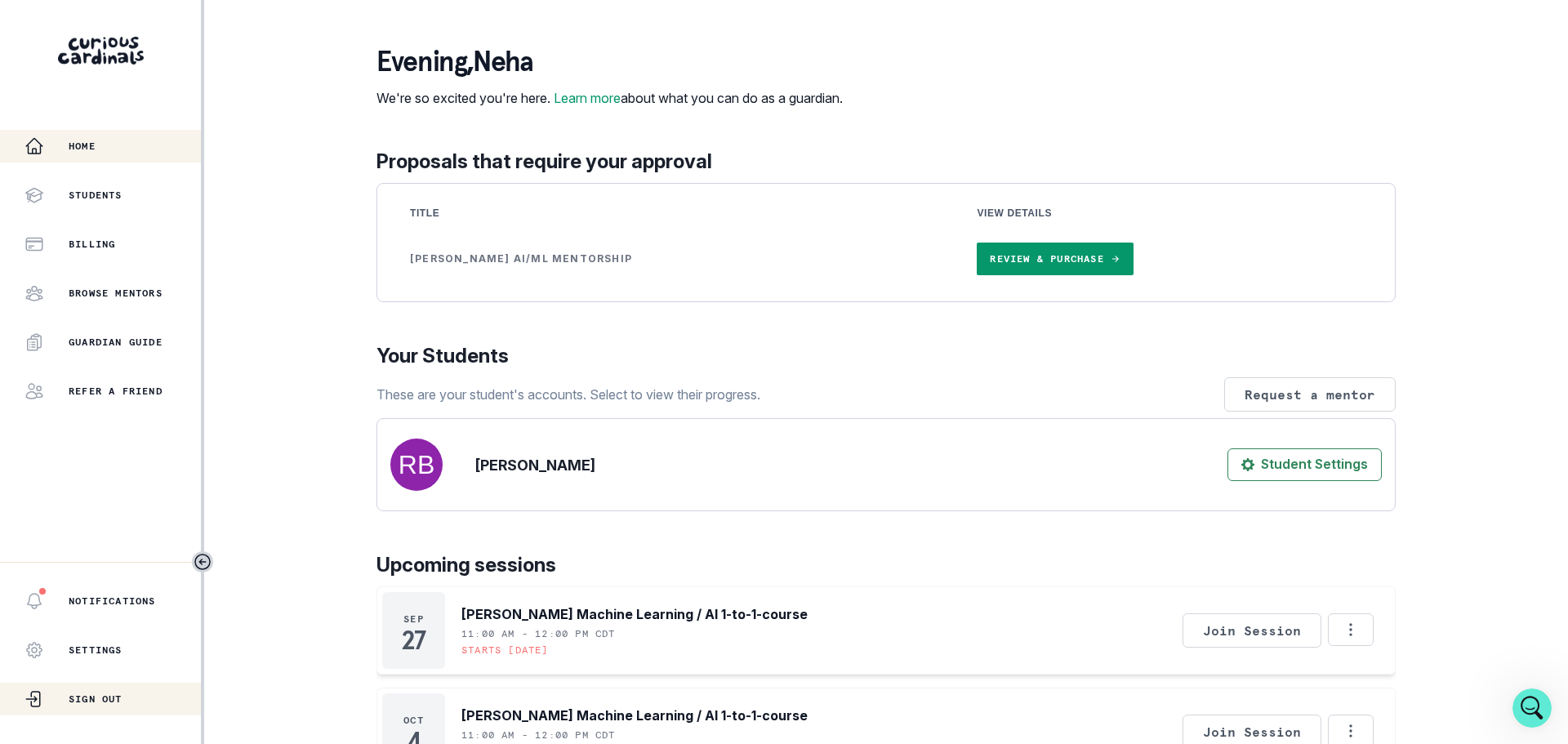
click at [94, 697] on p "Sign Out" at bounding box center [96, 699] width 54 height 13
